Goal: Transaction & Acquisition: Purchase product/service

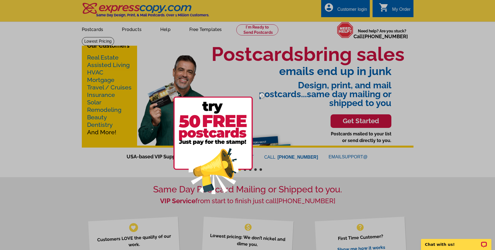
click at [126, 30] on div at bounding box center [247, 125] width 495 height 250
click at [132, 29] on div at bounding box center [247, 125] width 495 height 250
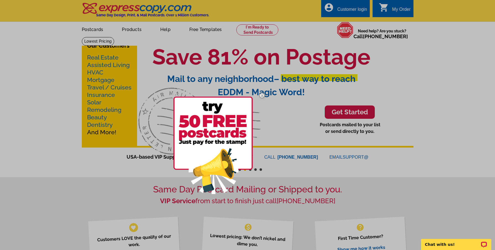
click at [133, 29] on div at bounding box center [247, 125] width 495 height 250
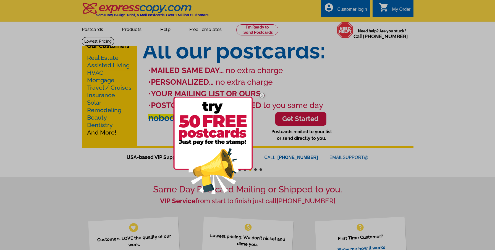
click at [327, 81] on div at bounding box center [247, 125] width 495 height 250
click at [209, 162] on img at bounding box center [213, 145] width 80 height 97
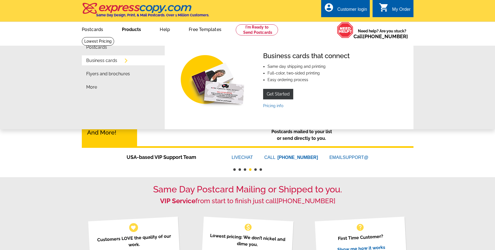
click at [98, 63] on link "Business cards" at bounding box center [101, 60] width 31 height 4
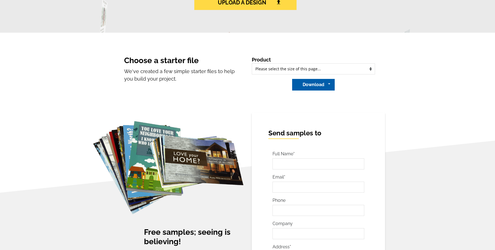
scroll to position [270, 0]
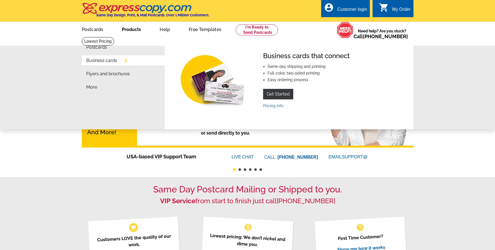
click at [109, 62] on link "Business cards" at bounding box center [101, 60] width 31 height 4
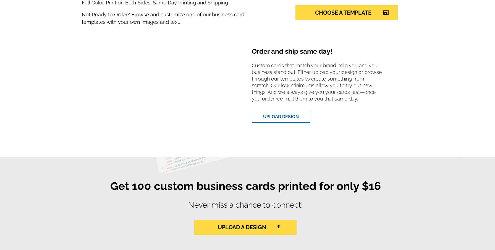
scroll to position [166, 0]
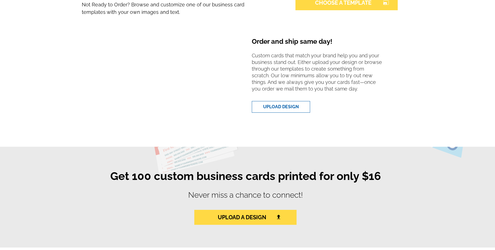
click at [342, 6] on link "CHOOSE A TEMPLATE photo_size_select_large" at bounding box center [347, 2] width 102 height 15
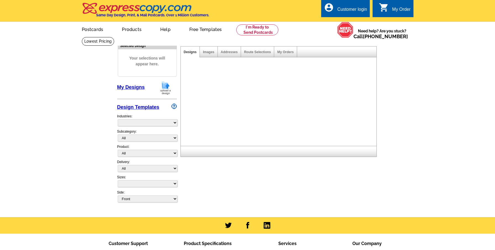
select select "3"
select select "5"
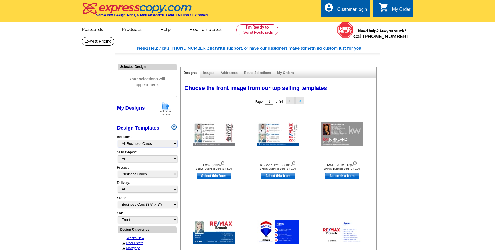
click at [176, 145] on select "What's New Real Estate Mortgage Insurance HVAC Dental Solar EDDM - NEW! Calenda…" at bounding box center [148, 143] width 60 height 7
select select "785"
click at [118, 140] on select "What's New Real Estate Mortgage Insurance HVAC Dental Solar EDDM - NEW! Calenda…" at bounding box center [148, 143] width 60 height 7
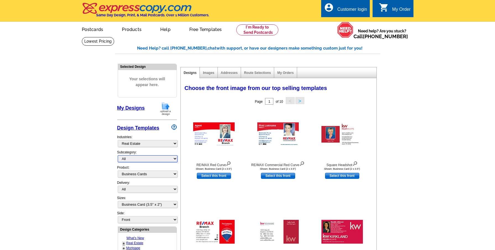
click at [176, 159] on select "All RE/MAX® Referrals Keller Williams® Berkshire Hathaway Home Services Century…" at bounding box center [148, 158] width 60 height 7
select select "807"
click at [118, 155] on select "All RE/MAX® Referrals Keller Williams® Berkshire Hathaway Home Services Century…" at bounding box center [148, 158] width 60 height 7
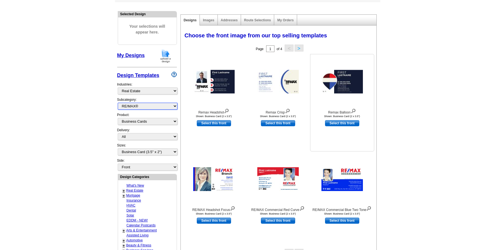
scroll to position [83, 0]
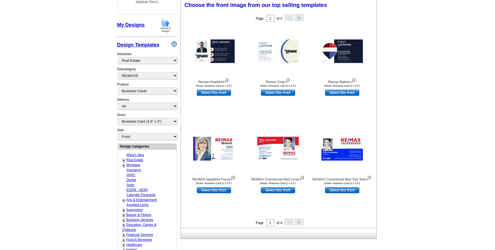
click at [296, 221] on button ">" at bounding box center [299, 221] width 9 height 7
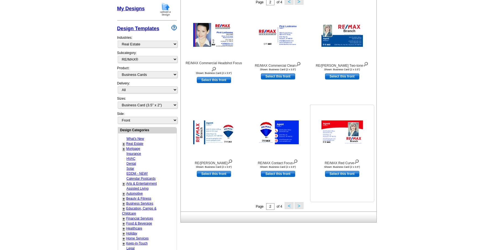
scroll to position [138, 0]
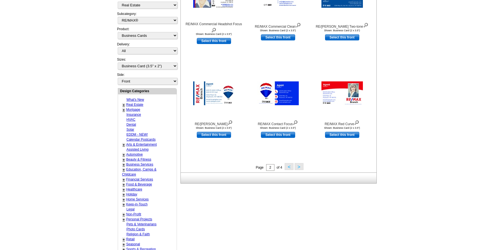
click at [299, 166] on button ">" at bounding box center [299, 166] width 9 height 7
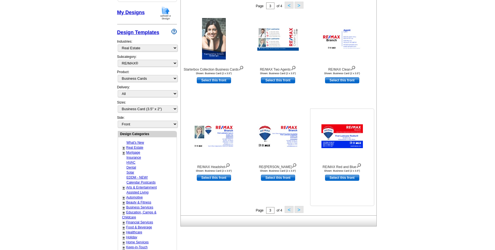
scroll to position [111, 0]
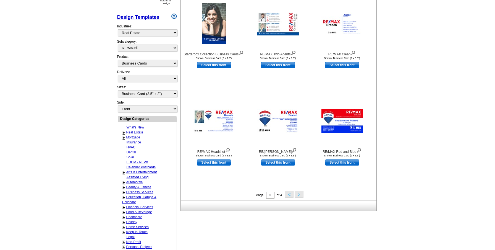
click at [297, 194] on button ">" at bounding box center [299, 194] width 9 height 7
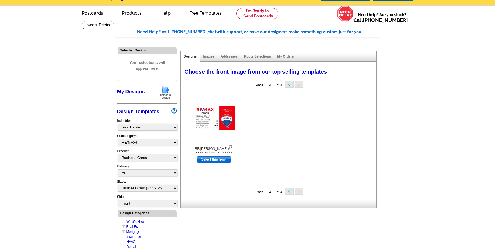
scroll to position [0, 0]
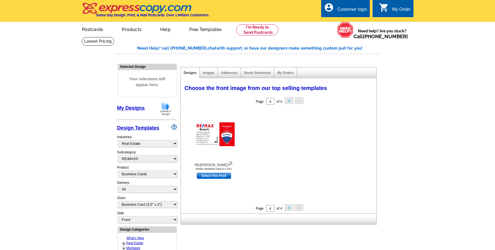
click at [287, 208] on button "<" at bounding box center [289, 207] width 9 height 7
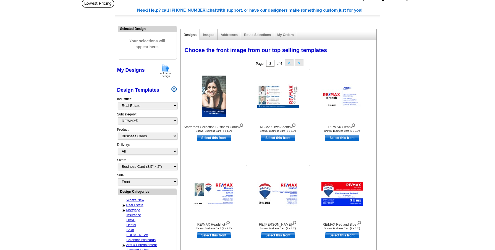
scroll to position [138, 0]
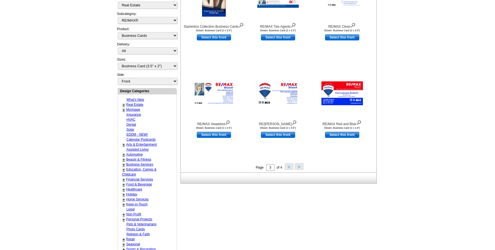
click at [286, 166] on button "<" at bounding box center [289, 166] width 9 height 7
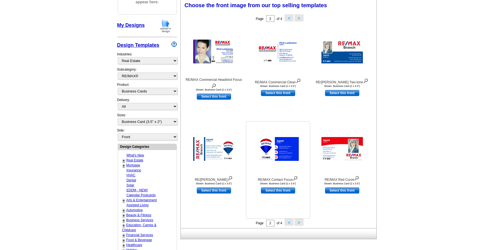
scroll to position [82, 0]
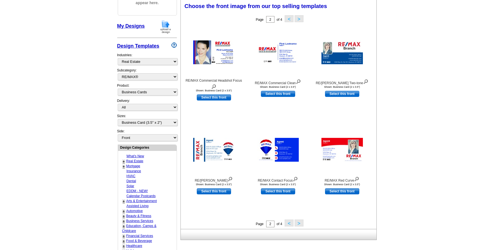
click at [290, 222] on button "<" at bounding box center [289, 222] width 9 height 7
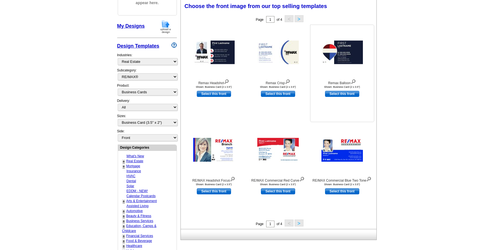
click at [342, 94] on link "Select this front" at bounding box center [342, 94] width 34 height 6
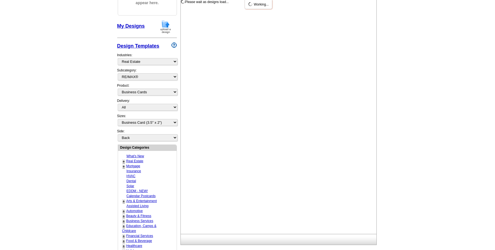
scroll to position [0, 0]
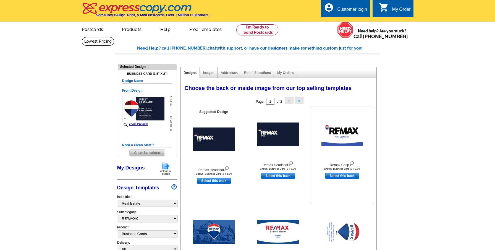
click at [339, 174] on link "Select this back" at bounding box center [342, 176] width 34 height 6
select select "front"
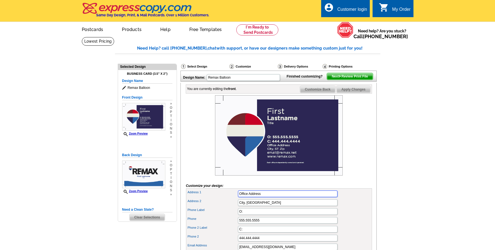
click at [302, 197] on input "Office Address" at bounding box center [288, 193] width 100 height 7
type input "O"
type input "25 Union Street"
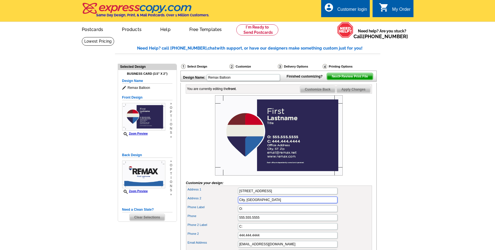
click at [270, 204] on div "Address 2 City, ST Zip" at bounding box center [279, 199] width 184 height 9
type input "C"
type input "Worcester, MA 01608"
click at [275, 212] on input "O:" at bounding box center [288, 208] width 100 height 7
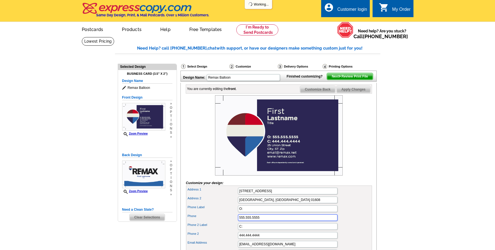
click at [272, 221] on input "555.555.5555" at bounding box center [288, 217] width 100 height 7
type input "508.595.9900"
click at [252, 230] on input "C:" at bounding box center [288, 226] width 100 height 7
click at [262, 238] on input "444.444.4444" at bounding box center [288, 235] width 100 height 7
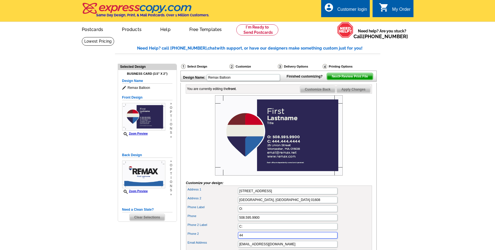
type input "4"
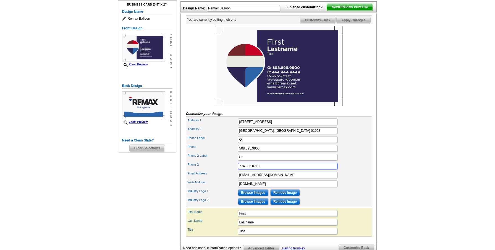
scroll to position [83, 0]
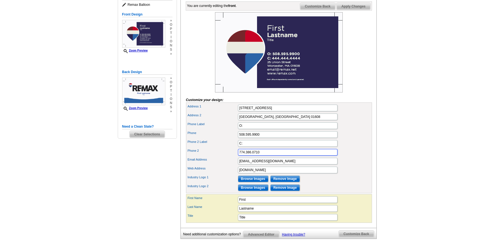
type input "774.386.0710"
click at [279, 164] on input "email@remax.net" at bounding box center [288, 161] width 100 height 7
type input "e"
type input "idesirehidalgo@gmail.com"
click at [272, 173] on input "www.remax.com" at bounding box center [288, 169] width 100 height 7
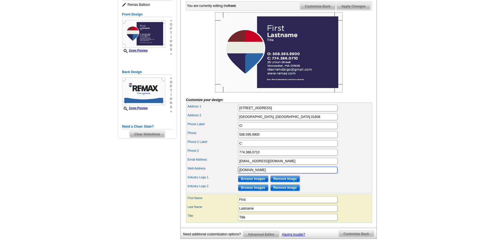
type input "www.visionyourmove.com"
click at [262, 203] on input "First" at bounding box center [288, 199] width 100 height 7
type input "F"
type input "Ivori"
click at [266, 212] on input "Lastname" at bounding box center [288, 208] width 100 height 7
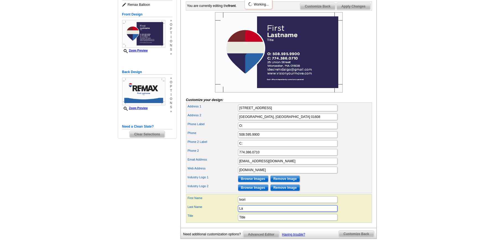
type input "L"
type input "Hidalgo Batista"
click at [265, 220] on input "Title" at bounding box center [288, 217] width 100 height 7
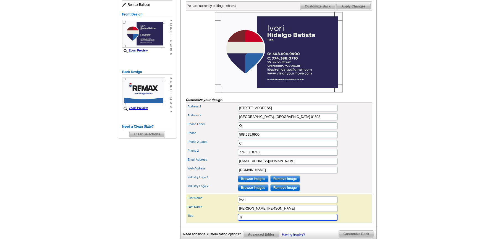
type input "T"
click at [284, 129] on input "O:" at bounding box center [288, 125] width 100 height 7
click at [247, 220] on input "Title" at bounding box center [288, 217] width 100 height 7
type input "RE/MAX Vision"
click at [281, 173] on input "www.visionyourmove.com" at bounding box center [288, 169] width 100 height 7
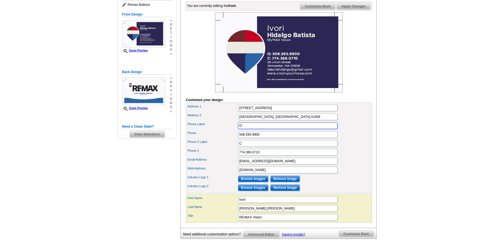
click at [242, 129] on input "O:" at bounding box center [288, 125] width 100 height 7
type input "C:"
click at [260, 138] on input "508.595.9900" at bounding box center [288, 134] width 100 height 7
type input "5"
type input "774.386.0710"
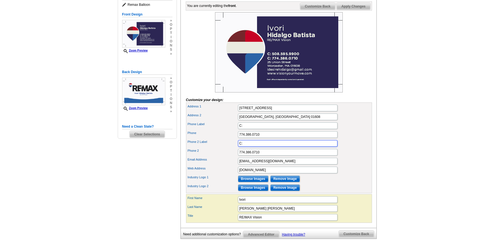
click at [246, 147] on input "C:" at bounding box center [288, 143] width 100 height 7
type input "C"
type input "O:"
click at [266, 155] on input "774.386.0710" at bounding box center [288, 152] width 100 height 7
type input "7"
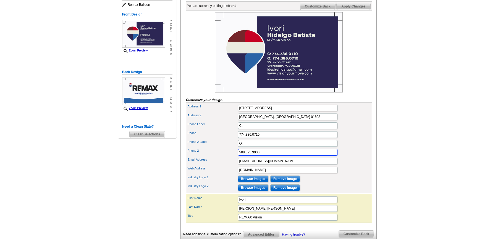
type input "508.595.9900"
click at [321, 173] on input "www.visionyourmove.com" at bounding box center [288, 169] width 100 height 7
click at [247, 182] on input "Browse Images" at bounding box center [253, 178] width 30 height 7
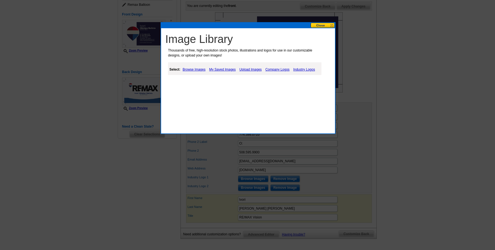
click at [197, 69] on link "Browse Images" at bounding box center [194, 69] width 26 height 7
click at [316, 24] on button at bounding box center [323, 25] width 24 height 5
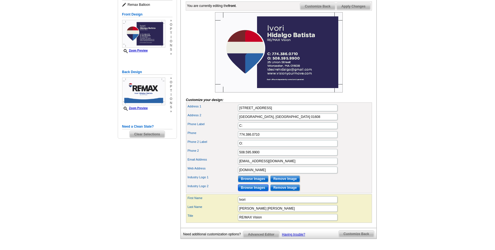
click at [261, 191] on input "Browse Images" at bounding box center [253, 187] width 30 height 7
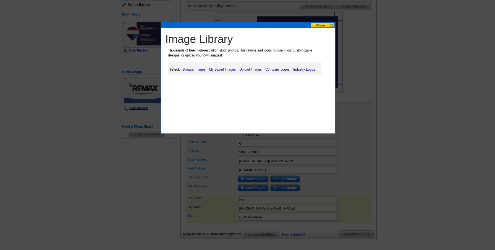
click at [272, 69] on link "Company Logos" at bounding box center [277, 69] width 27 height 7
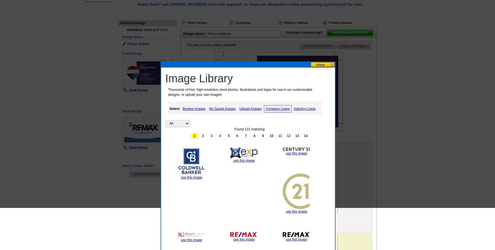
scroll to position [0, 0]
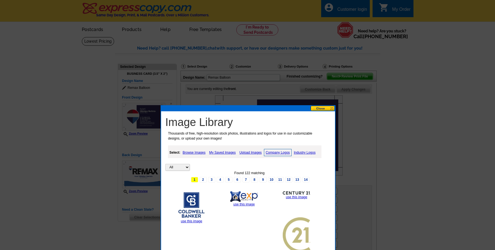
click at [304, 151] on link "Industry Logos" at bounding box center [305, 152] width 25 height 7
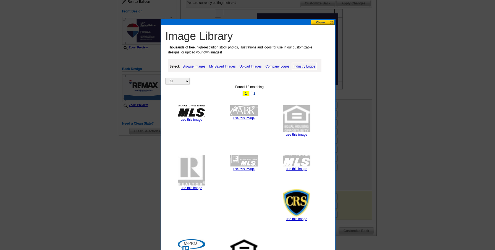
scroll to position [83, 0]
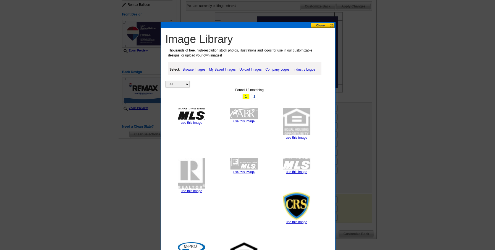
click at [317, 25] on button at bounding box center [323, 25] width 24 height 5
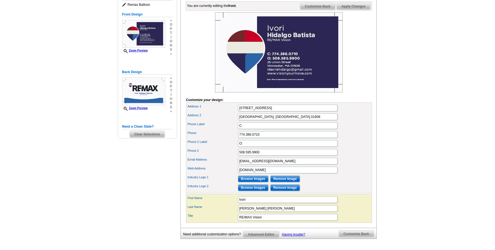
click at [324, 10] on span "Customize Back" at bounding box center [317, 6] width 35 height 7
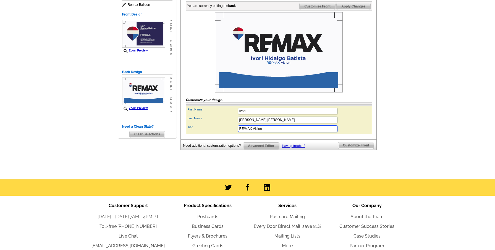
click at [270, 132] on input "RE/MAX Vision" at bounding box center [288, 128] width 100 height 7
type input "R"
click at [307, 123] on input "Hidalgo Batista" at bounding box center [288, 119] width 100 height 7
click at [356, 10] on span "Apply Changes" at bounding box center [353, 6] width 33 height 7
click at [321, 10] on span "Customize Front" at bounding box center [318, 6] width 36 height 7
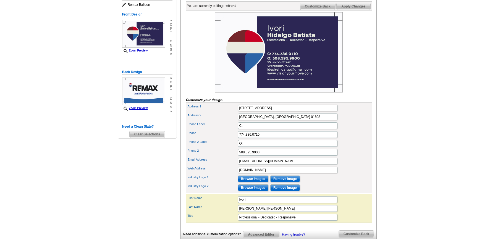
click at [355, 10] on span "Apply Changes" at bounding box center [353, 6] width 33 height 7
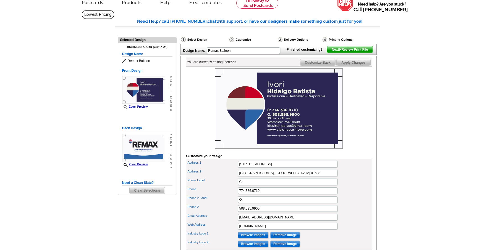
scroll to position [0, 0]
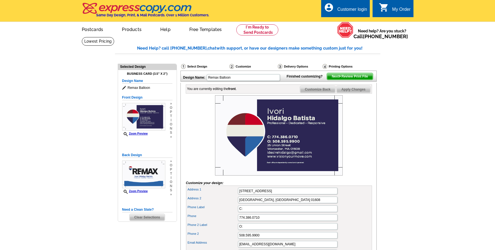
click at [351, 80] on span "Next Review Print File" at bounding box center [350, 76] width 46 height 7
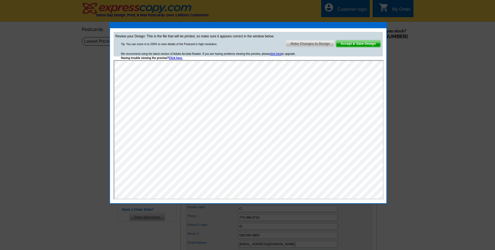
click at [305, 43] on span "Make Changes to Design" at bounding box center [310, 43] width 49 height 7
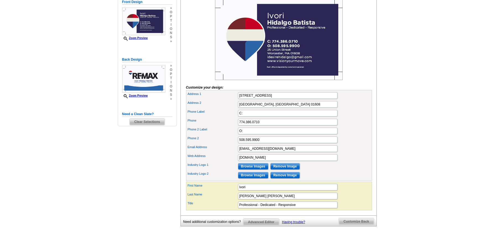
scroll to position [83, 0]
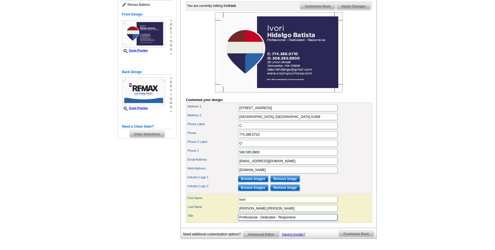
click at [299, 220] on input "Professional - Dedicated - Responsive" at bounding box center [288, 217] width 100 height 7
type input "P"
type input "RE/MAX Vision"
click at [341, 10] on span "Apply Changes" at bounding box center [353, 6] width 33 height 7
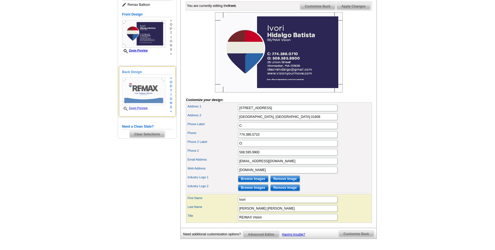
click at [152, 93] on img at bounding box center [143, 91] width 43 height 28
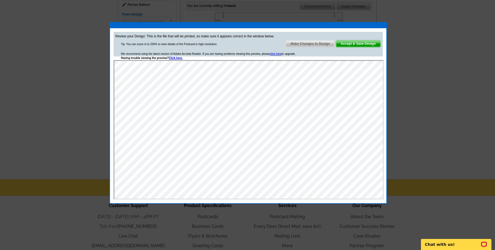
scroll to position [0, 0]
click at [363, 43] on span "Accept & Save Design" at bounding box center [358, 43] width 45 height 7
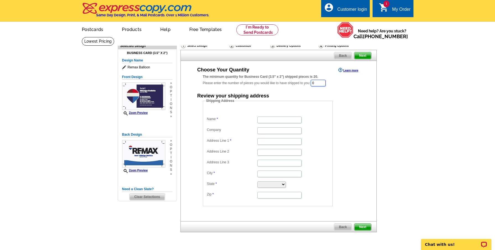
click at [322, 82] on input "0" at bounding box center [318, 83] width 15 height 7
type input "250"
click at [283, 120] on input "Name" at bounding box center [279, 120] width 44 height 7
type input "[PERSON_NAME]"
type input "RE/MAX Vision"
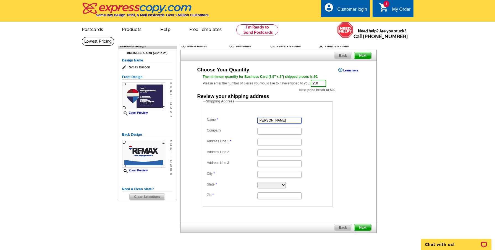
type input "[STREET_ADDRESS]"
type input "Suite 305"
type input "[GEOGRAPHIC_DATA]"
select select "MA"
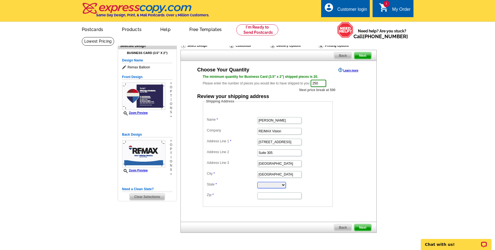
type input "01605-1227"
click at [298, 143] on input "[STREET_ADDRESS]" at bounding box center [279, 142] width 44 height 7
type input "5"
type input "[STREET_ADDRESS]"
type input "01608"
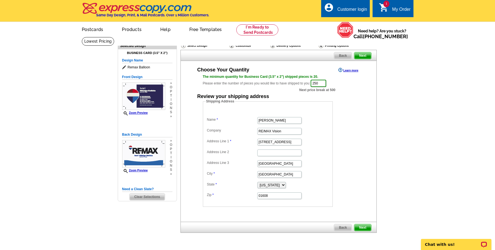
click at [361, 227] on span "Next" at bounding box center [363, 227] width 17 height 7
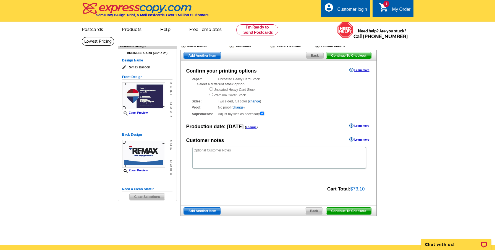
click at [345, 211] on span "Continue To Checkout" at bounding box center [349, 210] width 45 height 7
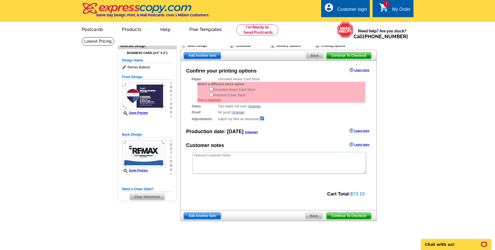
click at [212, 90] on input "radio" at bounding box center [212, 89] width 4 height 4
radio input "true"
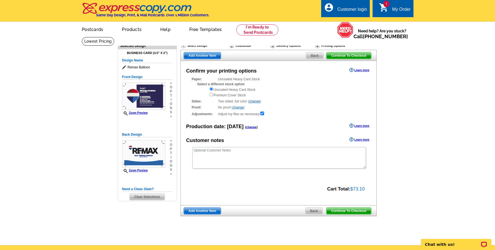
click at [354, 210] on span "Continue To Checkout" at bounding box center [349, 210] width 45 height 7
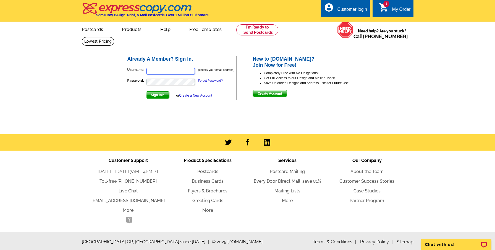
click at [189, 70] on input "Username:" at bounding box center [171, 71] width 48 height 7
type input "[EMAIL_ADDRESS][DOMAIN_NAME]"
click at [160, 92] on span "Sign In" at bounding box center [157, 95] width 23 height 7
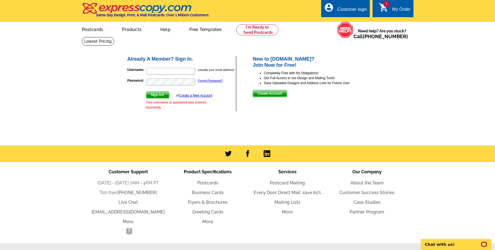
click at [267, 95] on span "Create Account" at bounding box center [270, 93] width 34 height 7
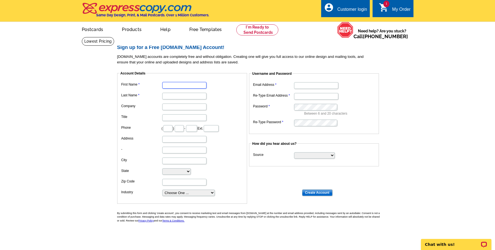
click at [192, 84] on input "First Name" at bounding box center [184, 85] width 44 height 7
type input "[PERSON_NAME]"
type input "RE/MAX Vision"
type input "508"
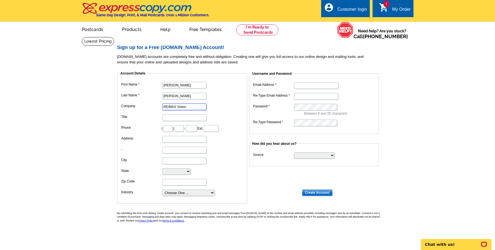
type input "595"
type input "9900"
type input "[STREET_ADDRESS]"
type input "Suite 305"
type input "[GEOGRAPHIC_DATA]"
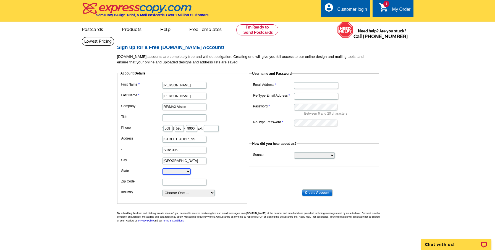
select select "MA"
type input "01605-1227"
type input "[EMAIL_ADDRESS][DOMAIN_NAME]"
click at [203, 141] on input "[STREET_ADDRESS]" at bounding box center [184, 139] width 44 height 7
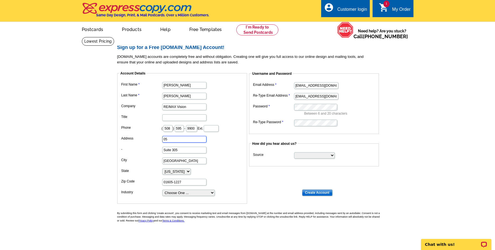
type input "5"
type input "[STREET_ADDRESS]"
type input "01608"
click at [212, 194] on select "Choose One ... Residential Real Estate Accounting Agriculture Architecture Arts…" at bounding box center [188, 192] width 53 height 6
select select "3"
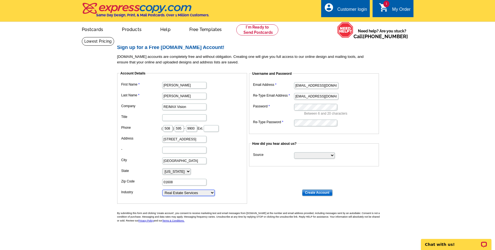
click at [162, 190] on select "Choose One ... Residential Real Estate Accounting Agriculture Architecture Arts…" at bounding box center [188, 192] width 53 height 6
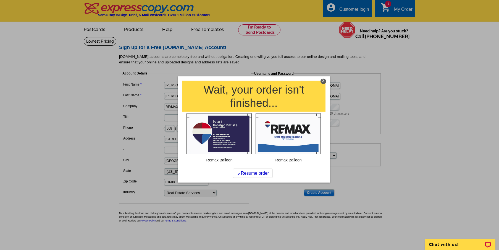
click at [325, 80] on div "X" at bounding box center [324, 81] width 6 height 6
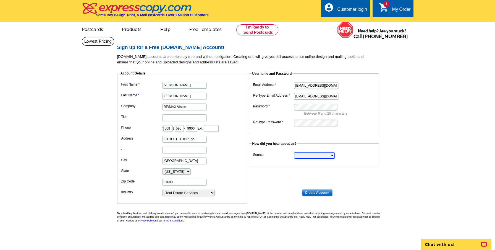
click at [332, 154] on select "Search Engine Television Ad Direct Mail Postcard Email Referred by a friend Oth…" at bounding box center [314, 155] width 41 height 6
select select "other"
click at [294, 152] on select "Search Engine Television Ad Direct Mail Postcard Email Referred by a friend Oth…" at bounding box center [314, 155] width 41 height 6
click at [322, 192] on input "Create Account" at bounding box center [317, 192] width 30 height 7
